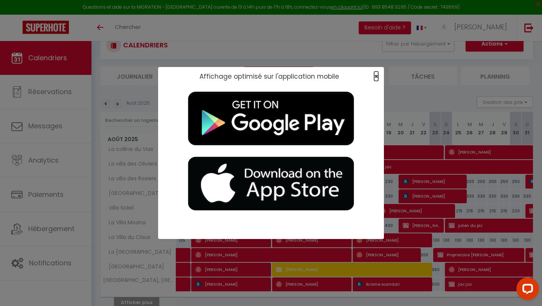
click at [376, 76] on span "×" at bounding box center [376, 76] width 4 height 9
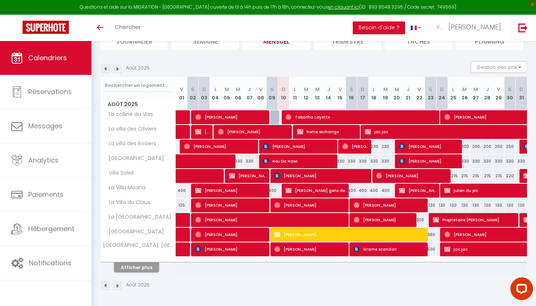
scroll to position [62, 0]
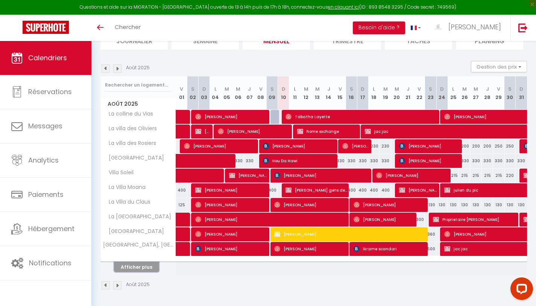
click at [142, 267] on button "Afficher plus" at bounding box center [136, 267] width 45 height 10
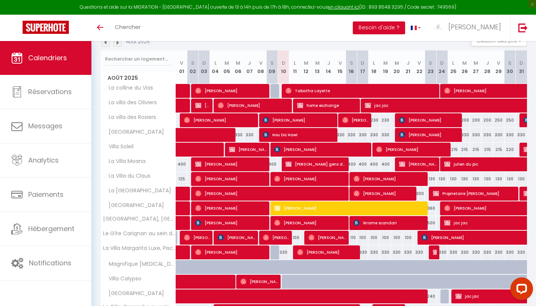
scroll to position [87, 0]
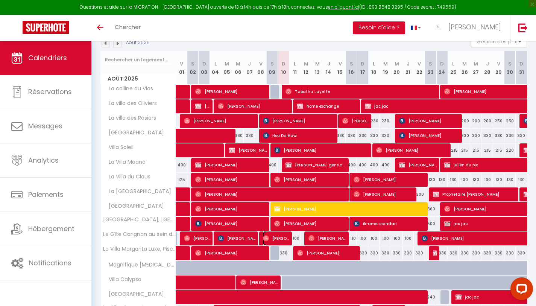
click at [278, 238] on span "[PERSON_NAME]" at bounding box center [276, 238] width 26 height 14
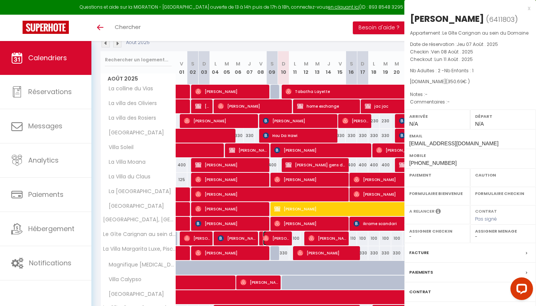
select select "OK"
select select "0"
select select "1"
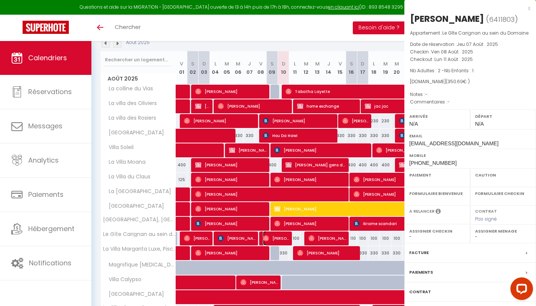
select select
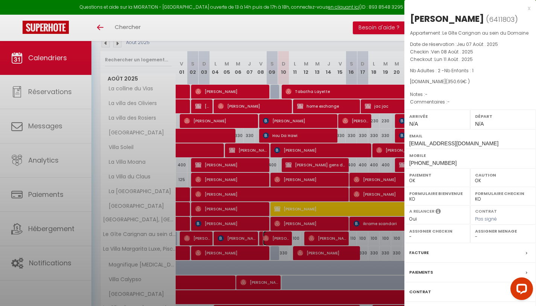
select select "44599"
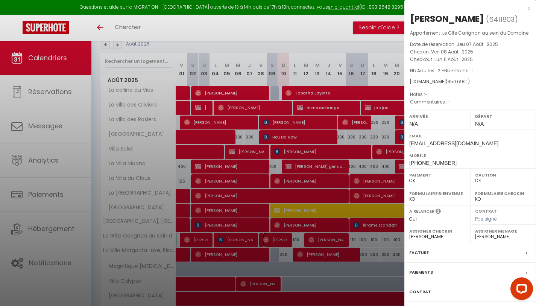
scroll to position [79, 0]
